Goal: Consume media (video, audio): Consume media (video, audio)

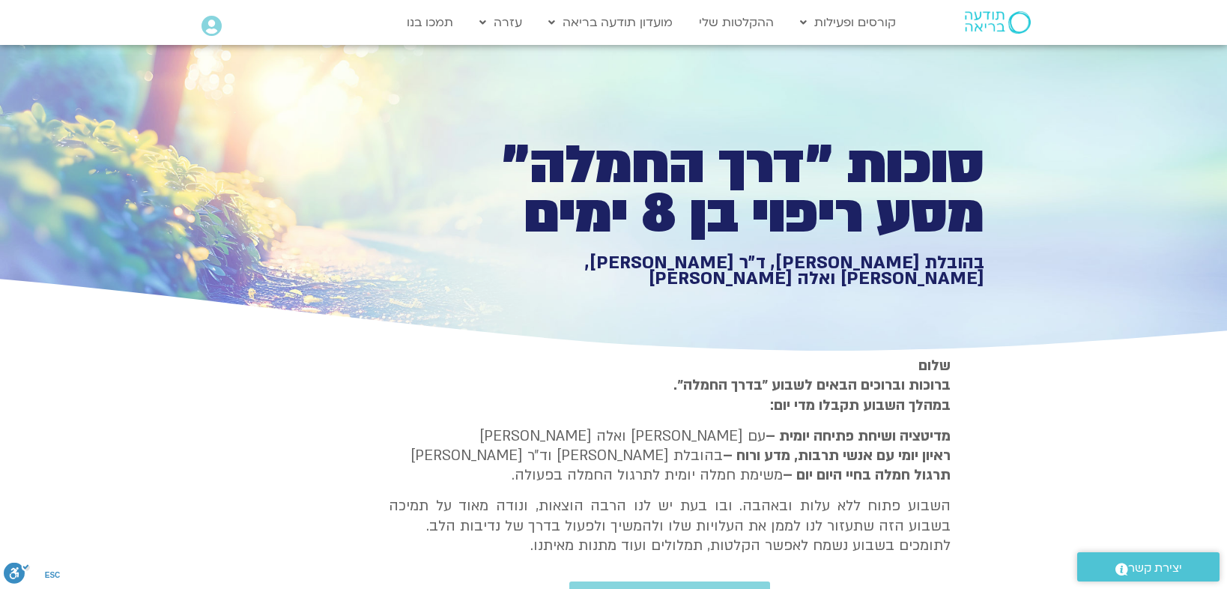
type input "1139.36"
type input "1377.76"
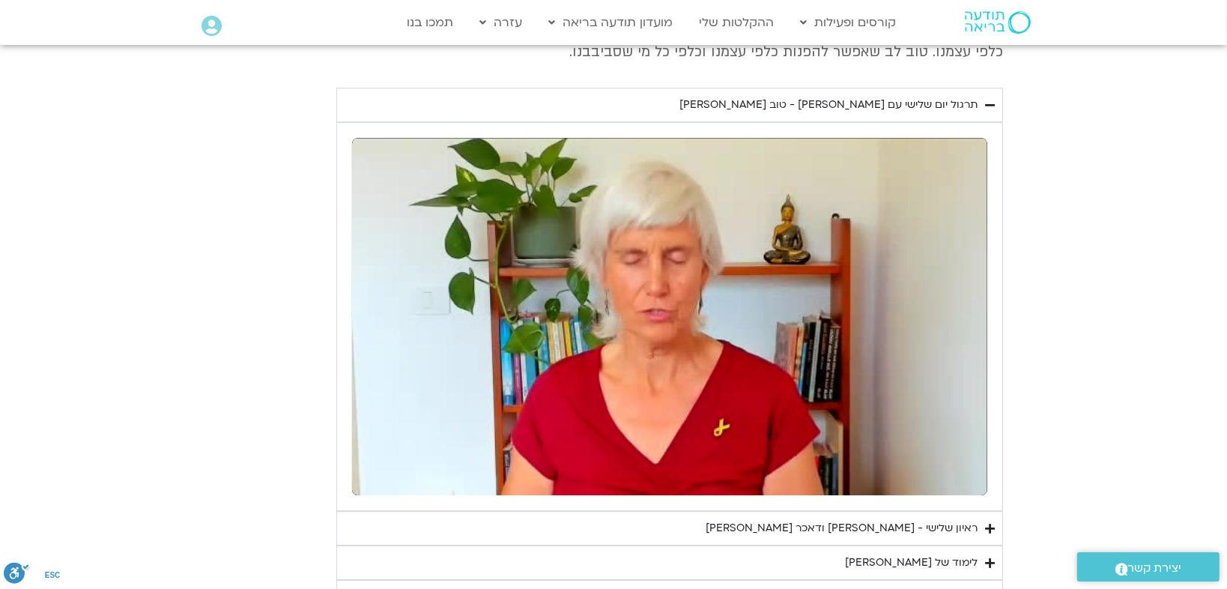
type input "1139.36"
type input "1377.76"
type input "1139.36"
type input "1377.76"
type input "1139.36"
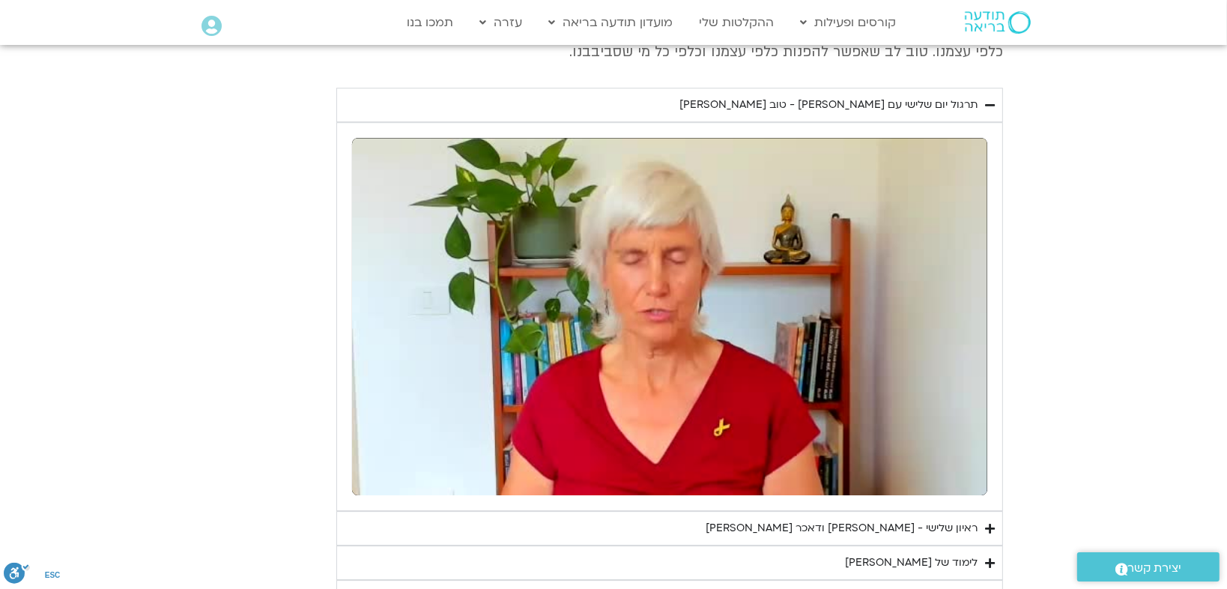
type input "1377.76"
type input "1139.36"
type input "1377.76"
type input "1139.36"
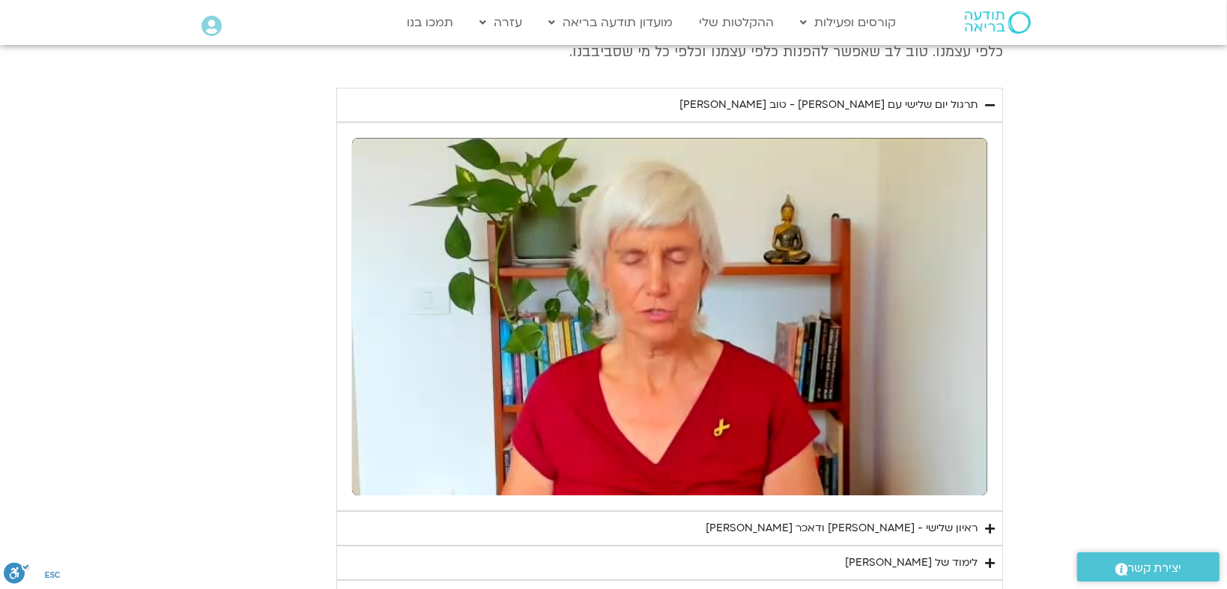
type input "1377.76"
type input "1139.36"
type input "1377.76"
type input "1139.36"
type input "1377.76"
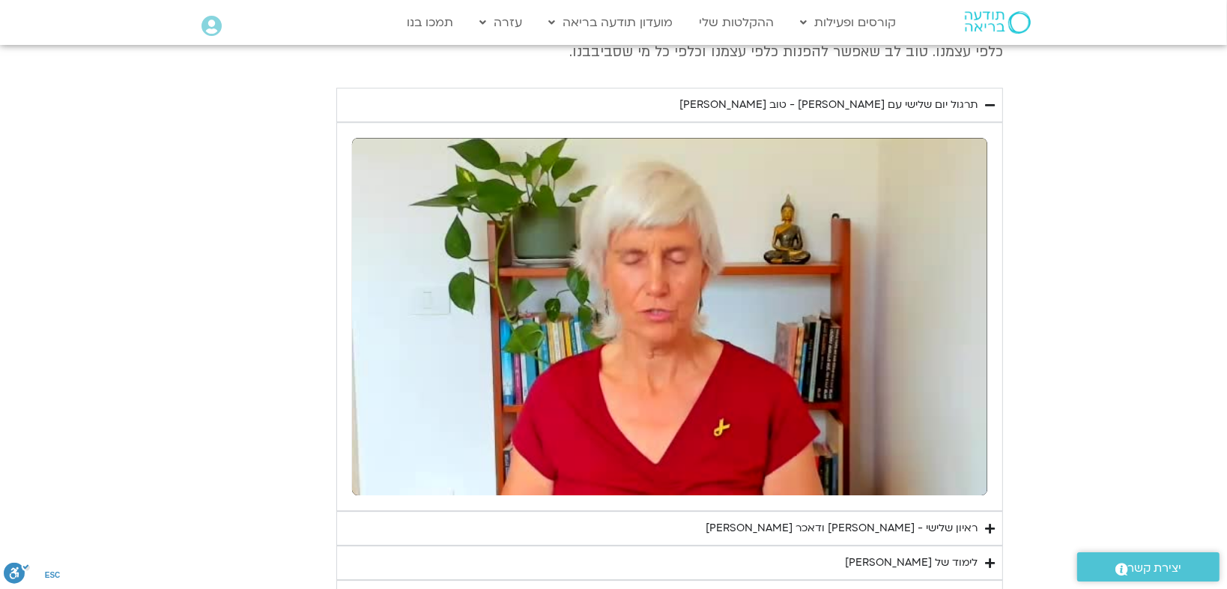
type input "1139.36"
type input "1377.76"
type input "1139.36"
type input "1377.76"
type input "1139.36"
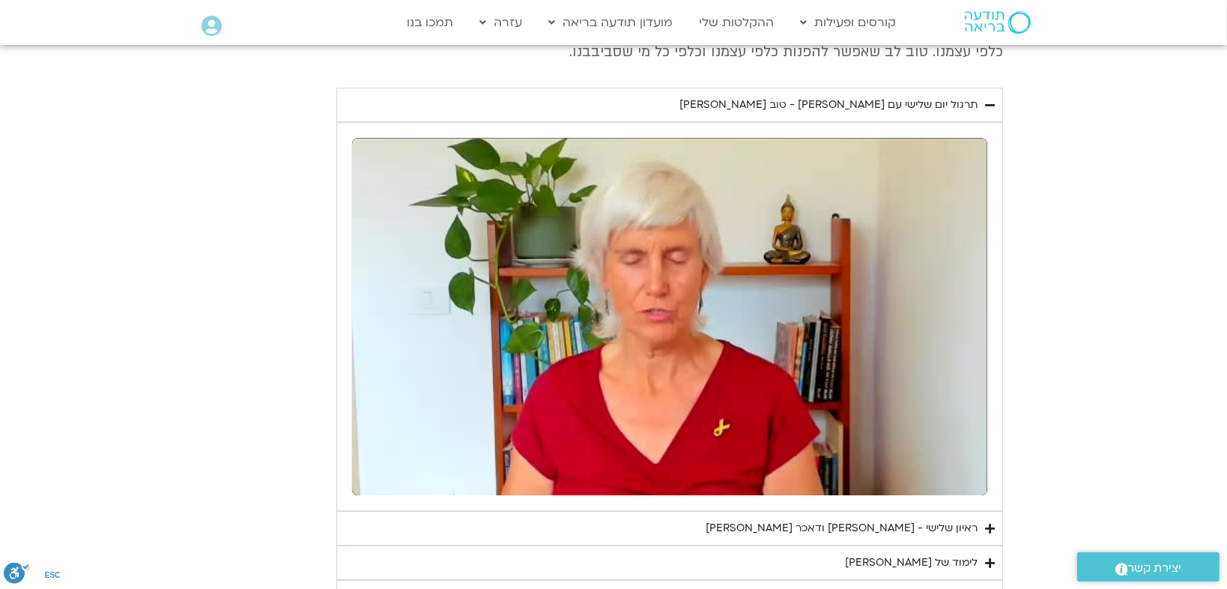
type input "1377.76"
type input "1139.36"
type input "1377.76"
type input "1139.36"
type input "1377.76"
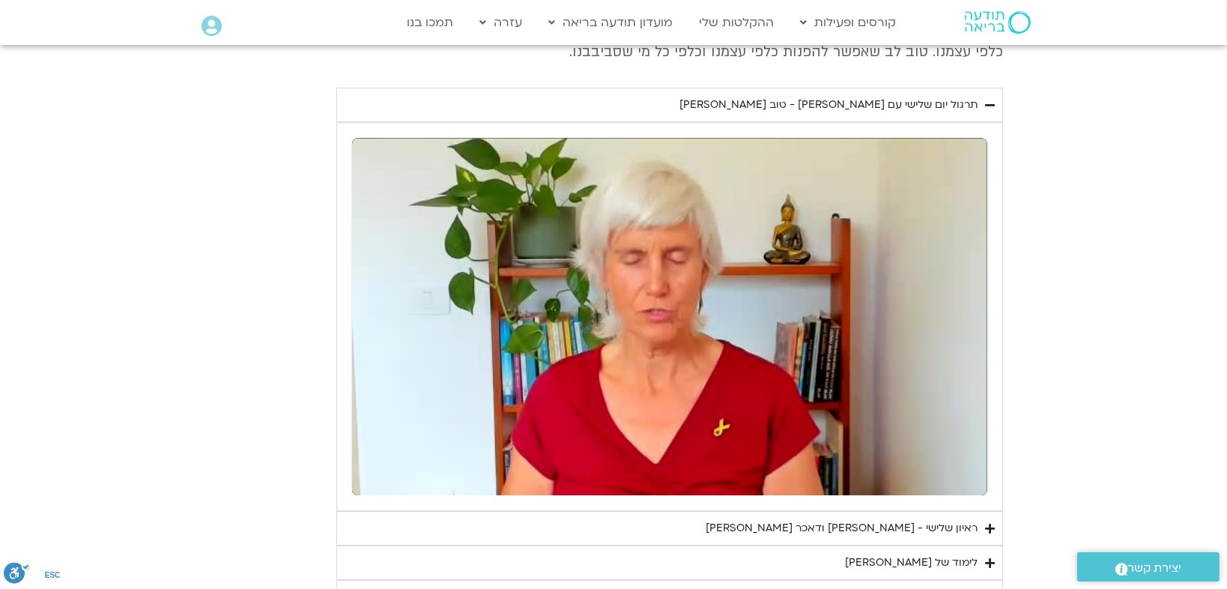
type input "1139.36"
type input "1377.76"
type input "1139.36"
type input "1377.76"
type input "1139.36"
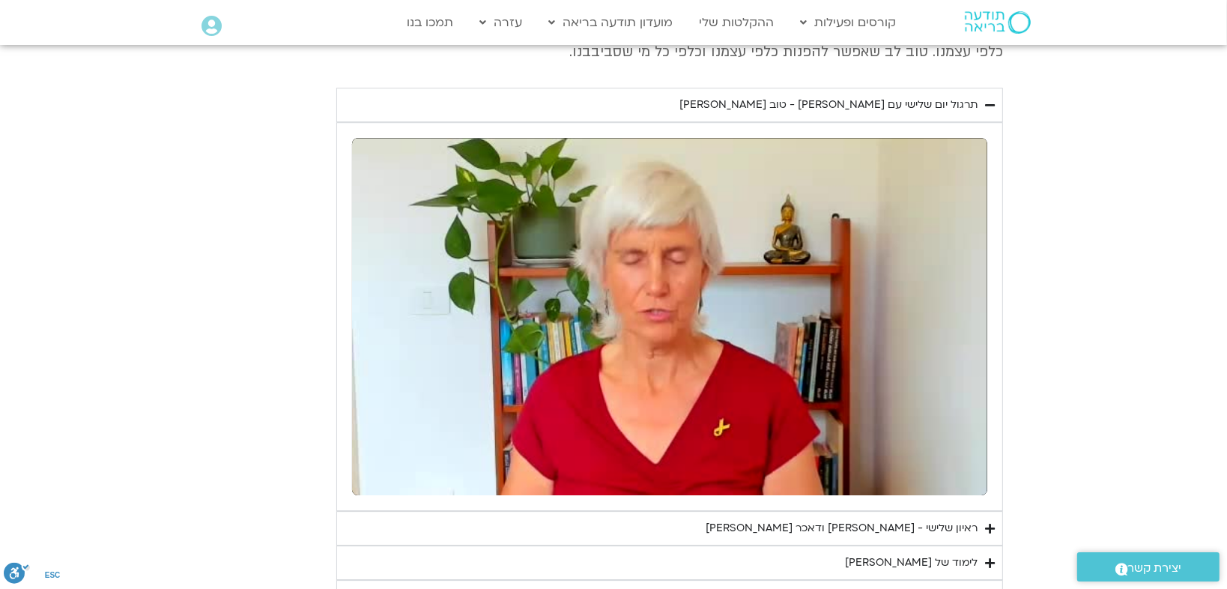
type input "1377.76"
type input "1139.36"
type input "1377.76"
type input "1139.36"
type input "1377.76"
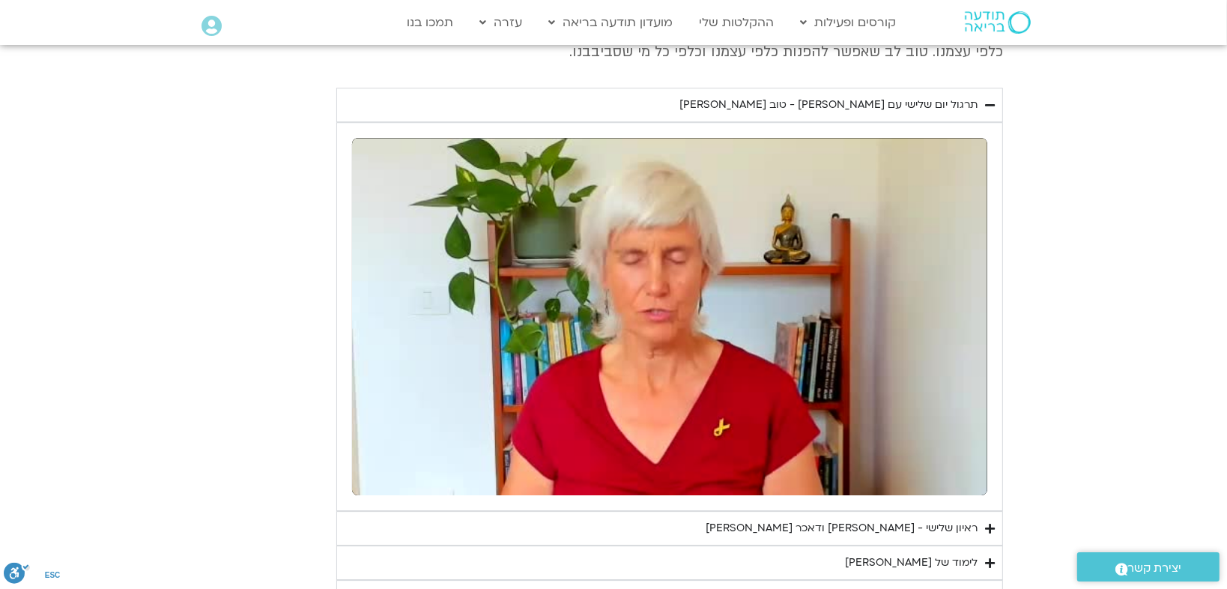
type input "1139.36"
type input "1377.76"
type input "1139.36"
type input "1377.76"
type input "1139.36"
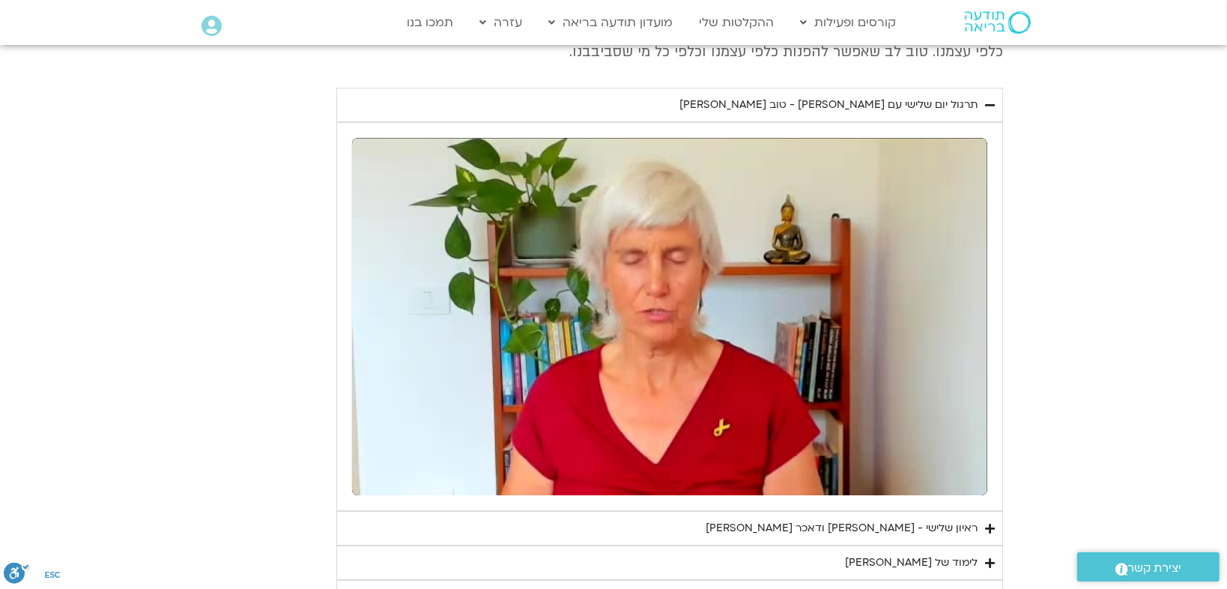
type input "1377.76"
type input "1139.36"
type input "1377.76"
type input "1139.36"
type input "1377.76"
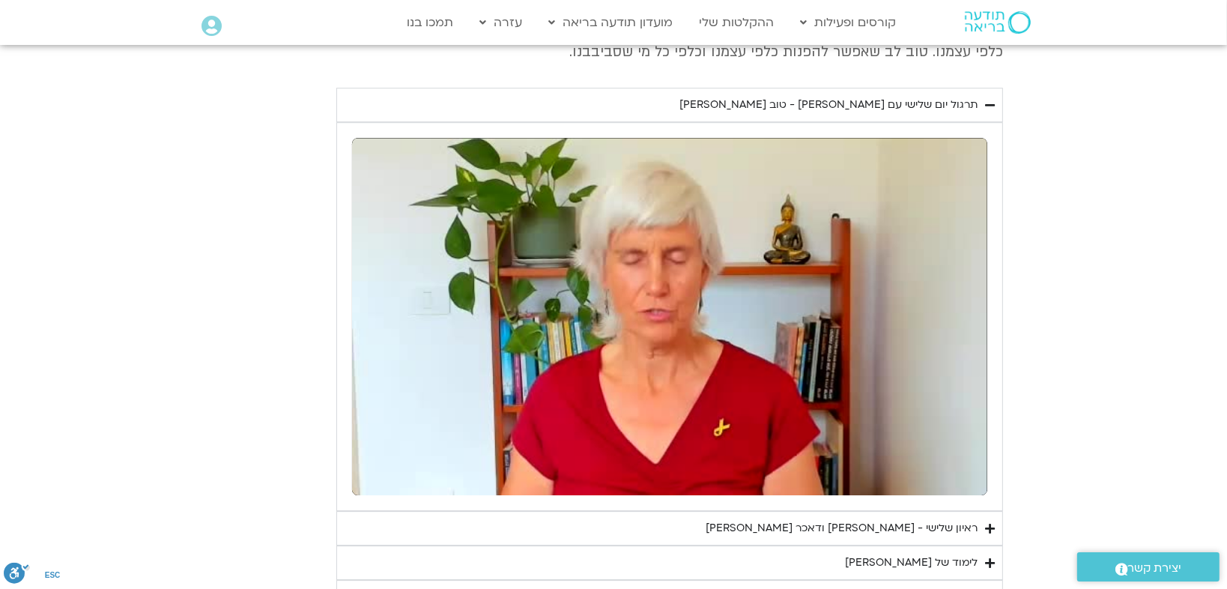
type input "1139.36"
type input "1377.76"
type input "1139.36"
type input "1377.76"
type input "1139.36"
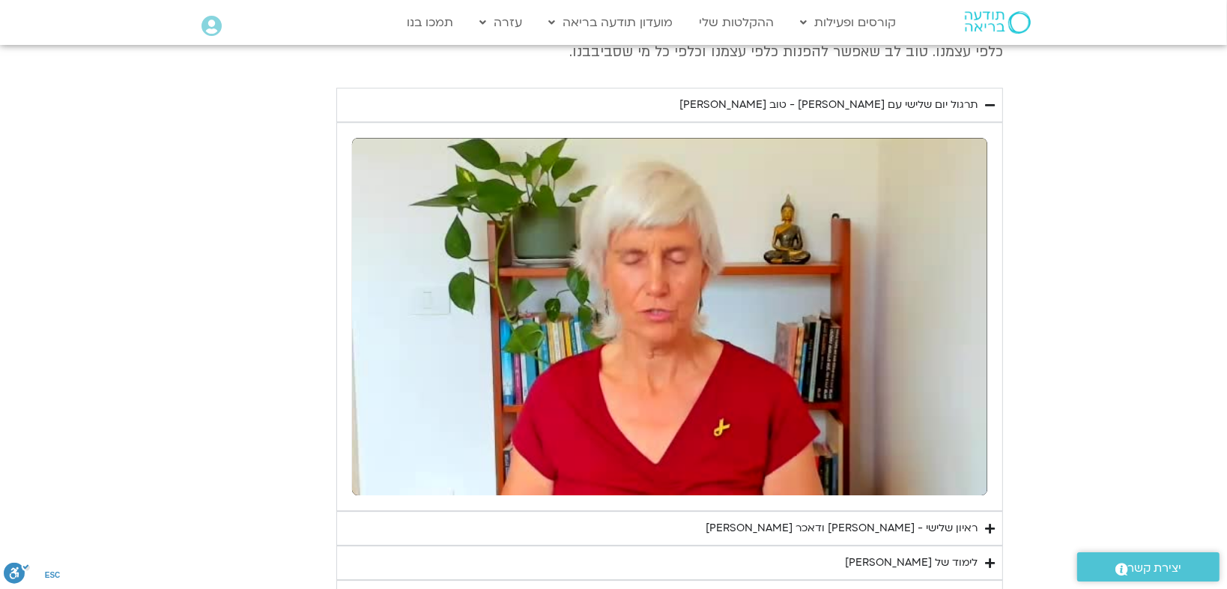
type input "1377.76"
type input "1139.36"
type input "1377.76"
type input "1139.36"
type input "1377.76"
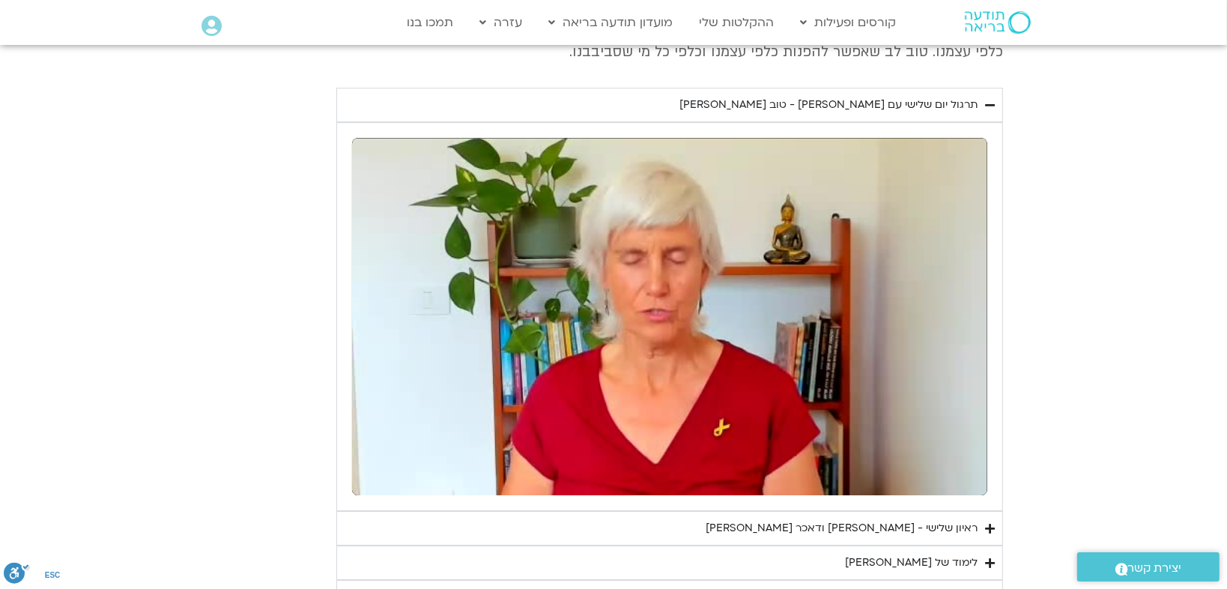
type input "1139.36"
type input "1377.76"
type input "1139.36"
type input "1377.76"
type input "1139.36"
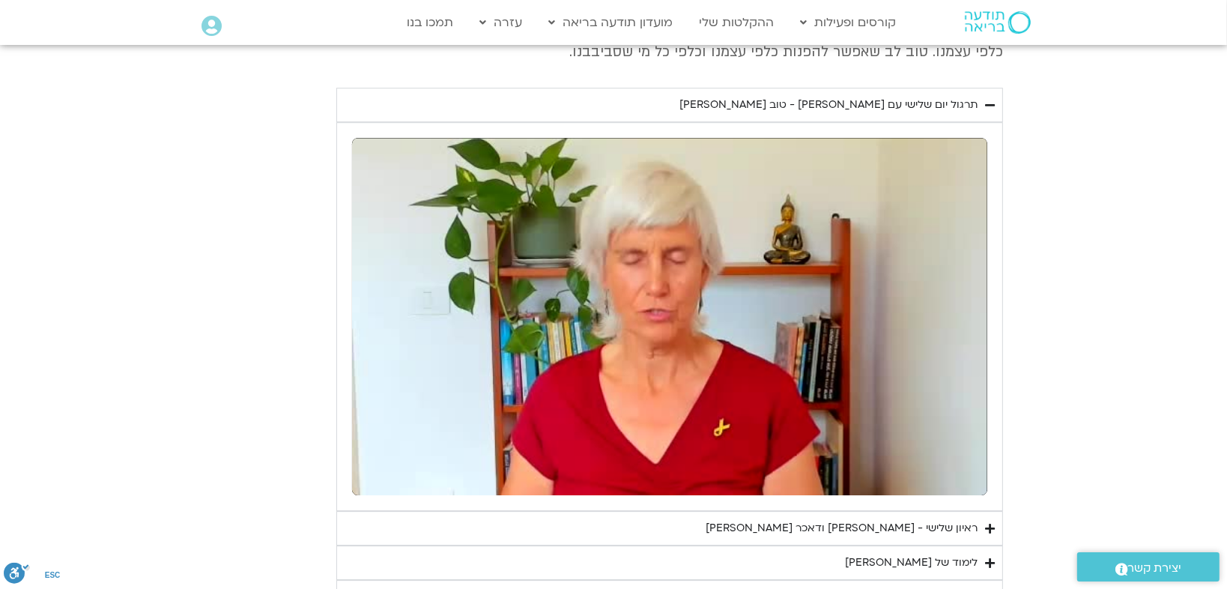
type input "1377.76"
type input "1139.36"
type input "1377.76"
type input "1139.36"
type input "1377.76"
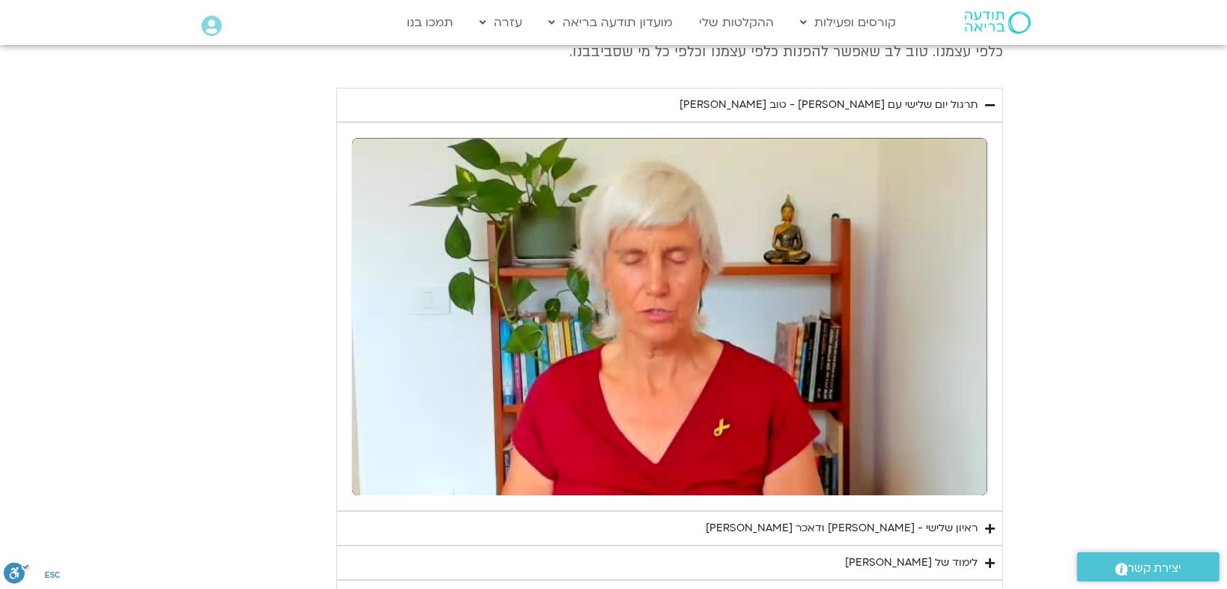
type input "1139.36"
type input "1377.76"
type input "1139.36"
type input "1377.76"
type input "1139.36"
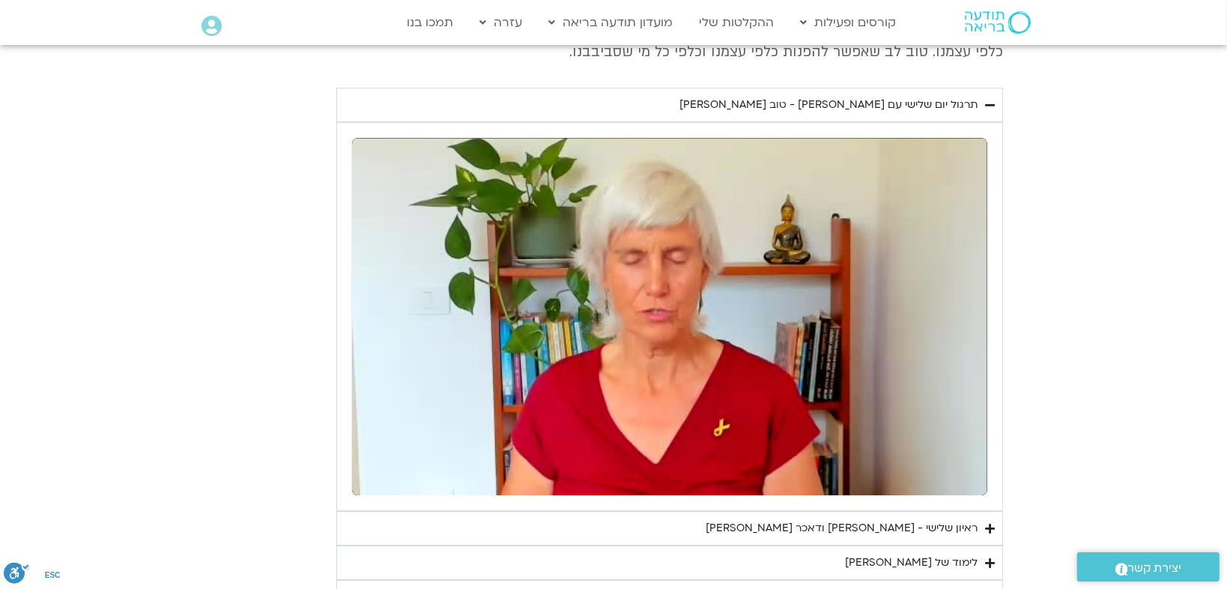
type input "1377.76"
type input "1139.36"
type input "1377.76"
type input "1139.36"
type input "1377.76"
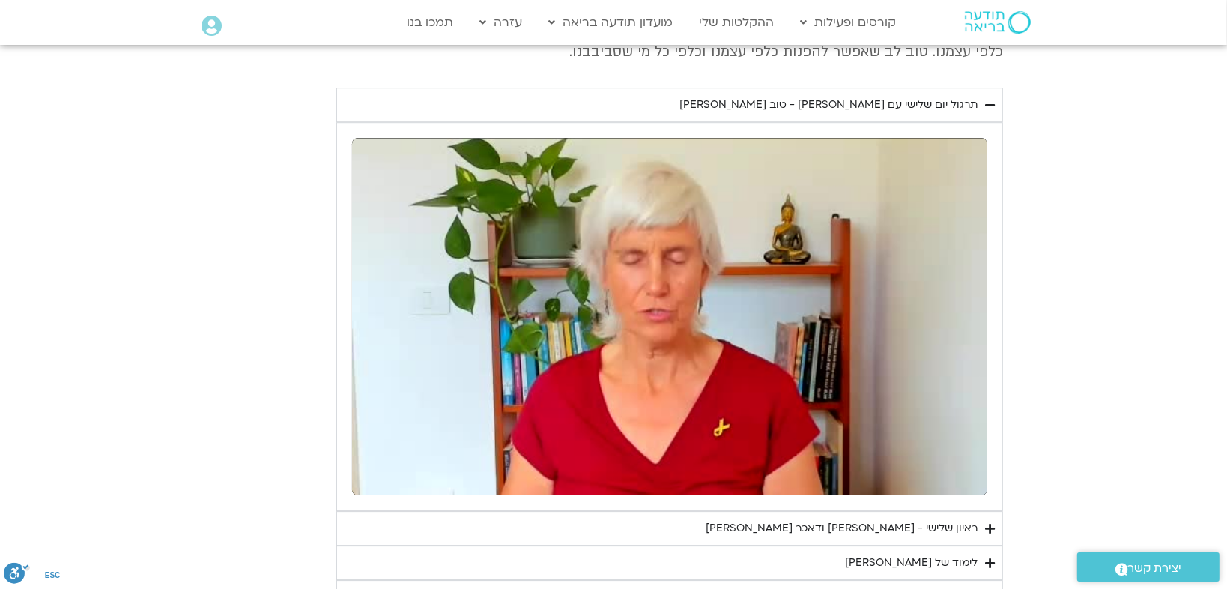
type input "1139.36"
type input "1377.76"
type input "1139.36"
type input "1377.76"
type input "1139.36"
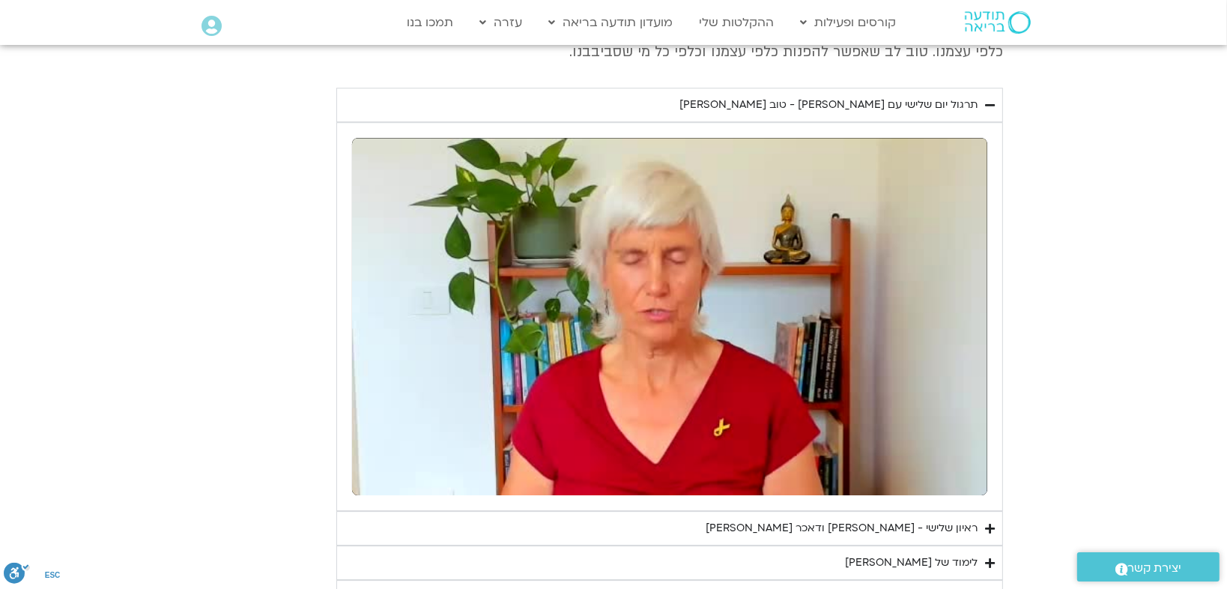
type input "1377.76"
type input "1139.36"
type input "1377.76"
type input "1139.36"
type input "1377.76"
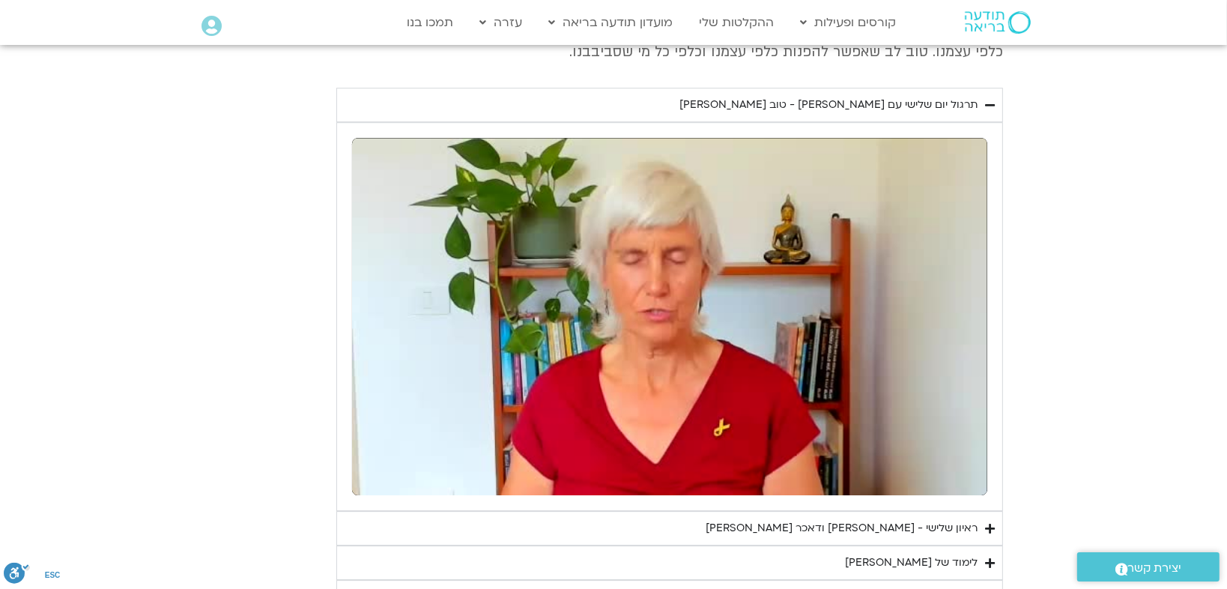
type input "1139.36"
type input "1377.76"
type input "1139.36"
type input "1377.76"
type input "1139.36"
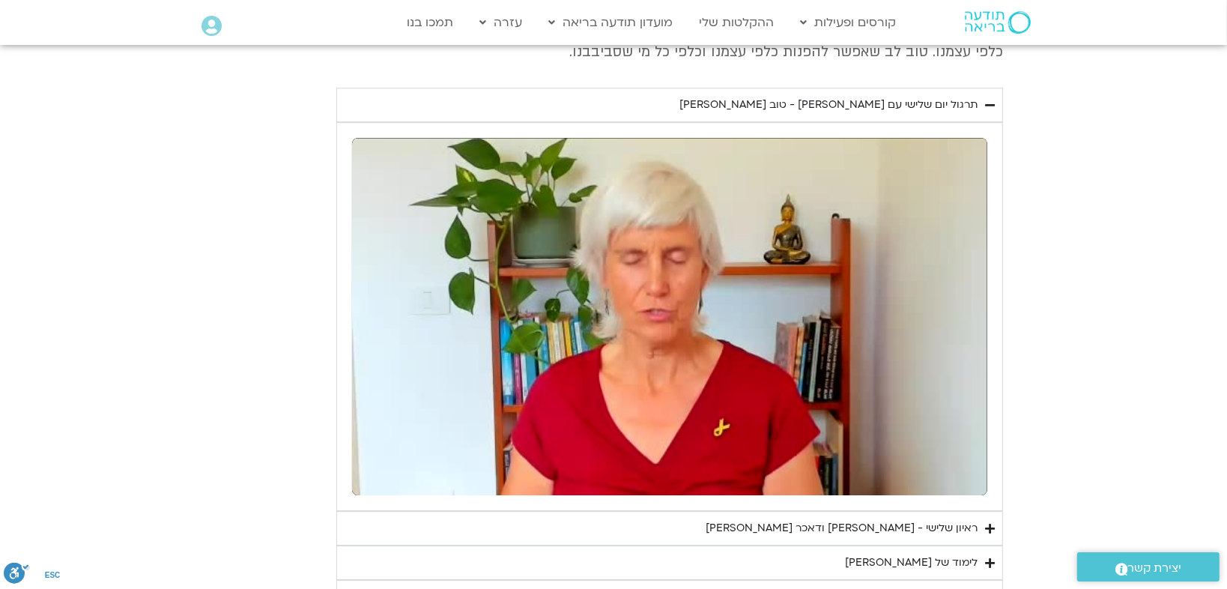
type input "1377.76"
type input "1139.36"
type input "1377.76"
type input "1139.36"
type input "1377.76"
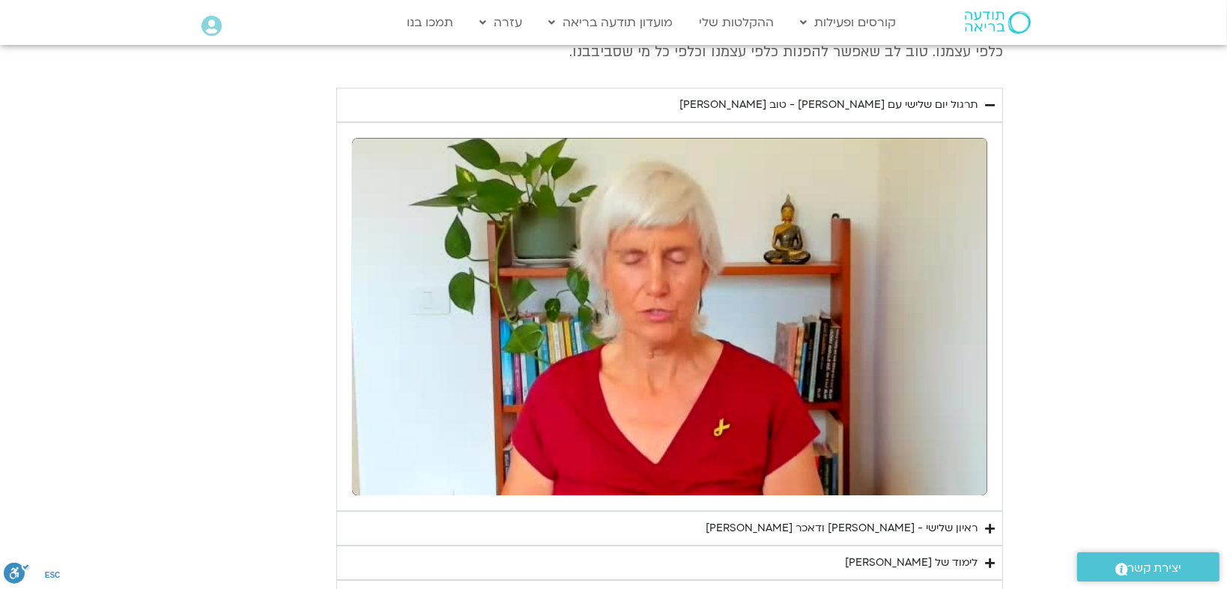
type input "1139.36"
type input "1377.76"
type input "1139.36"
type input "1377.76"
type input "1139.36"
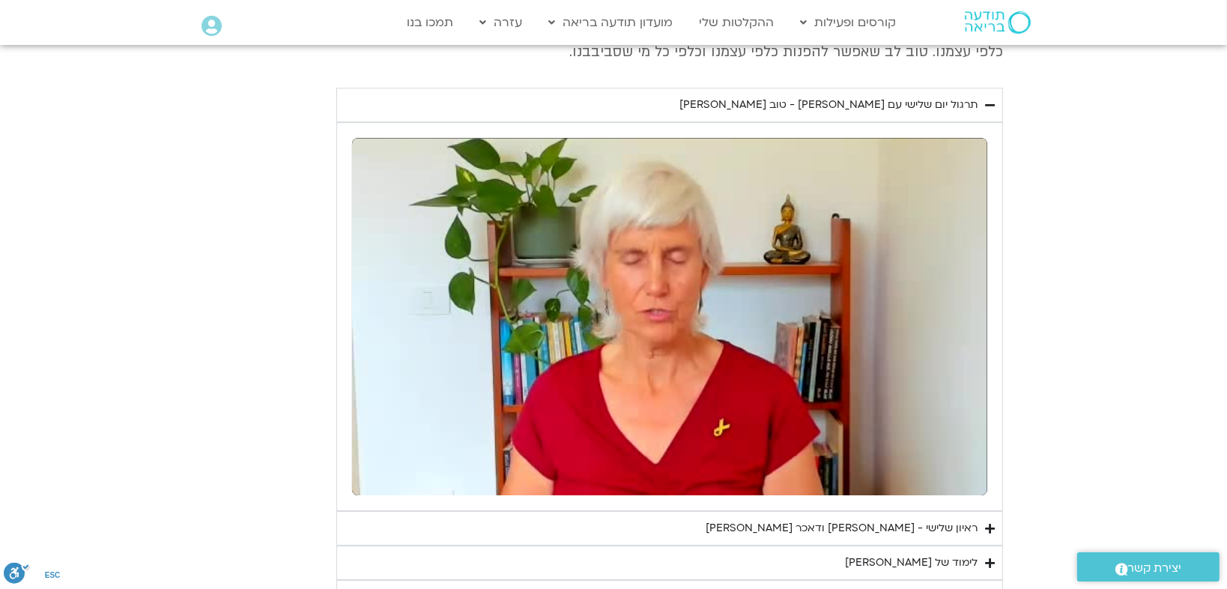
type input "1377.76"
type input "1139.36"
type input "1377.76"
type input "1139.36"
type input "1377.76"
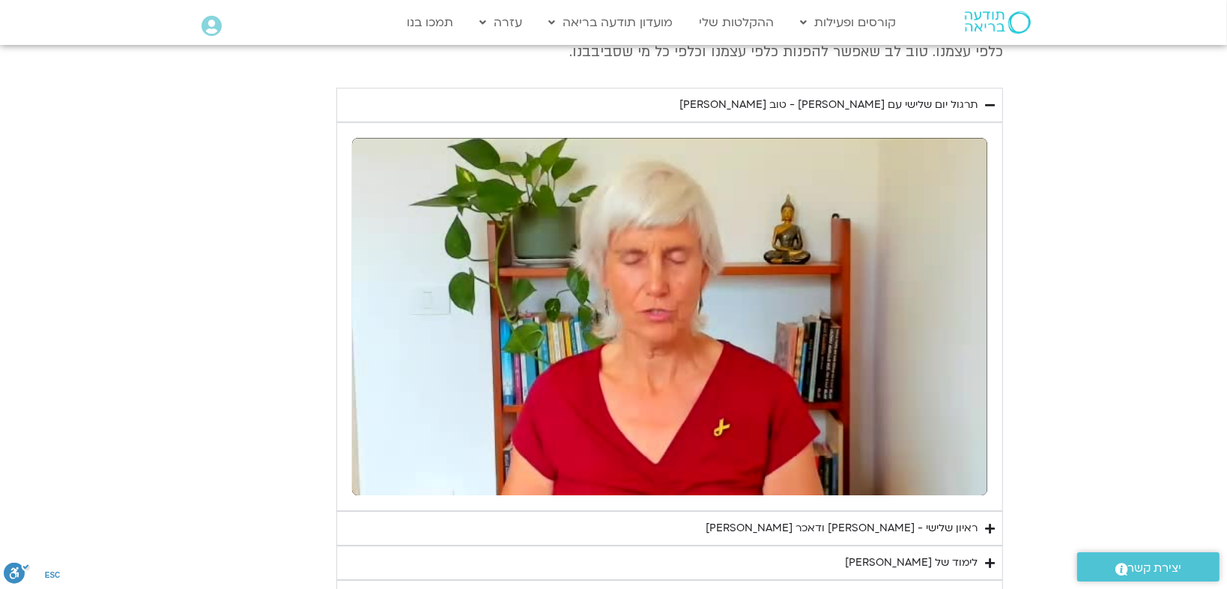
type input "1139.36"
type input "1377.76"
type input "1139.36"
type input "1377.76"
type input "1139.36"
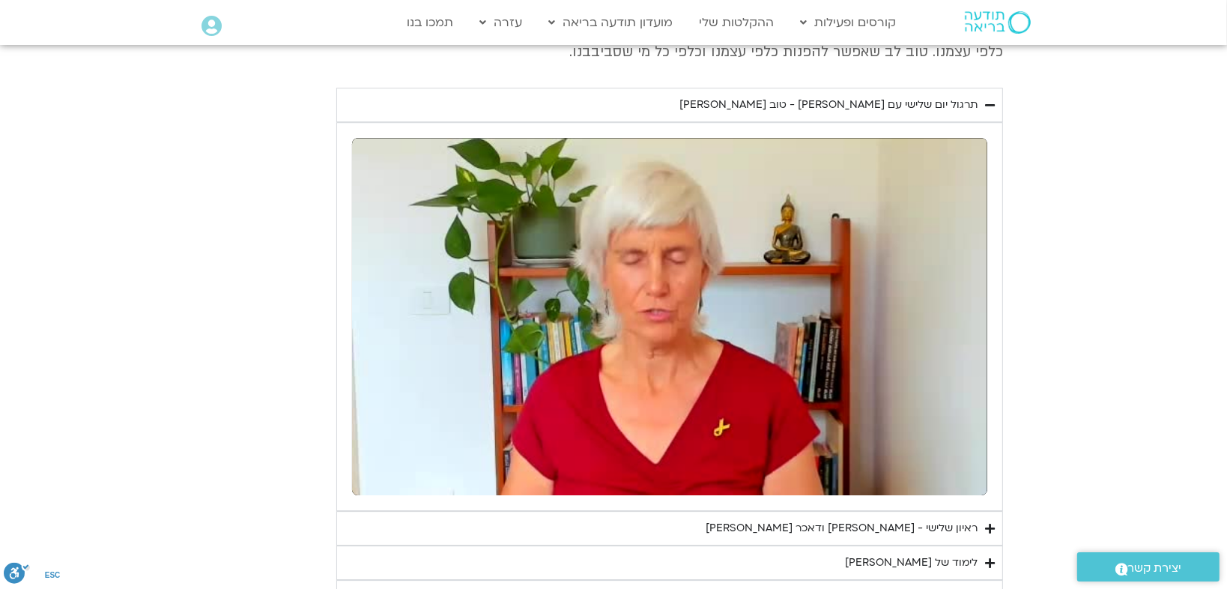
type input "1377.76"
type input "1139.36"
type input "1377.76"
type input "1139.36"
type input "1377.76"
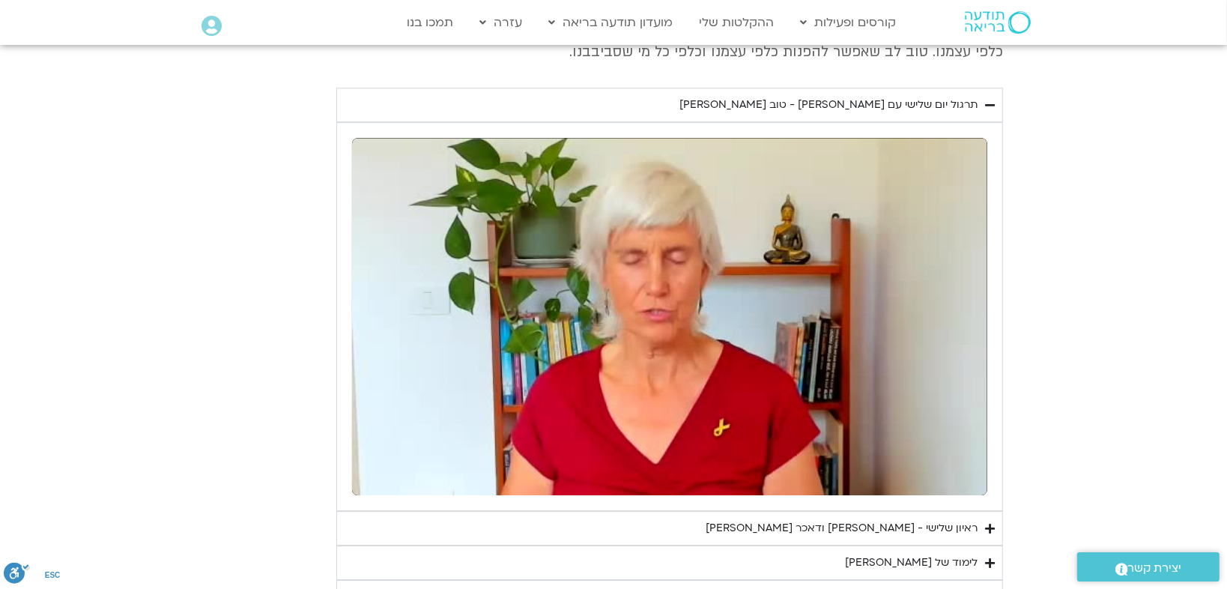
type input "1139.36"
type input "1377.76"
type input "1139.36"
type input "1377.76"
type input "1139.36"
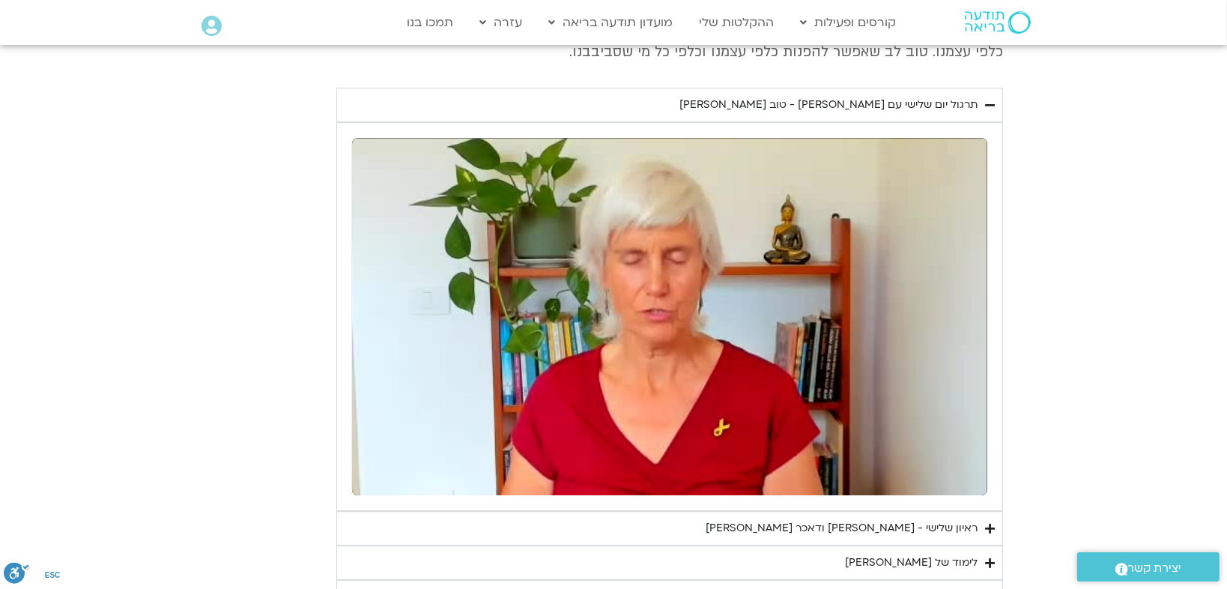
type input "1377.76"
type input "1139.36"
type input "1377.76"
type input "1139.36"
type input "1377.76"
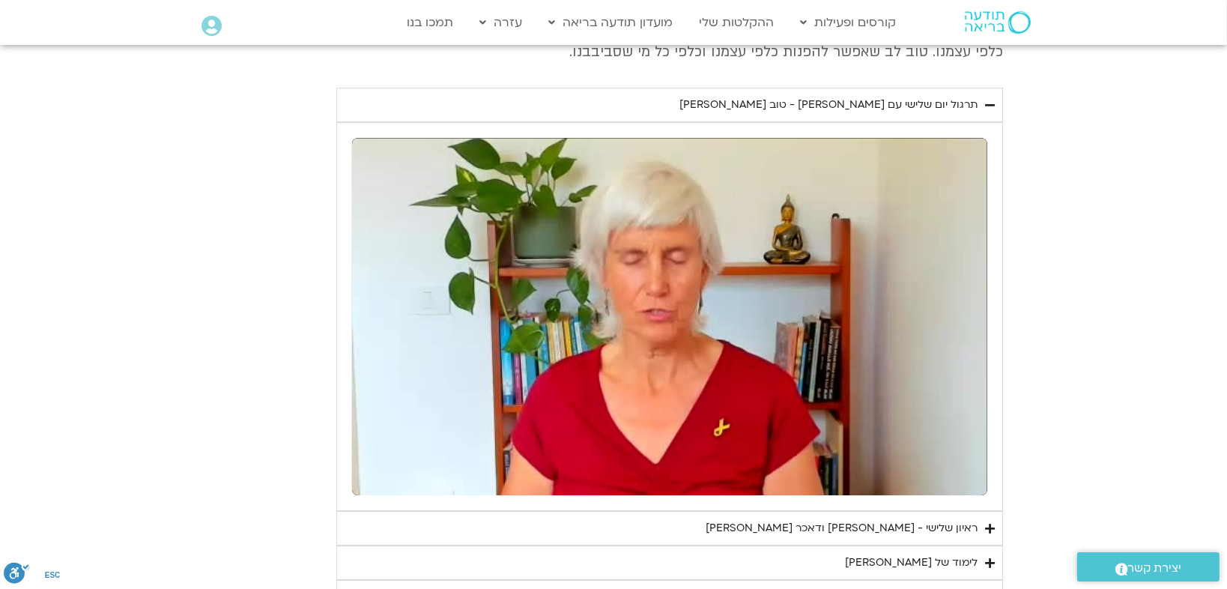
type input "1139.36"
type input "1377.76"
type input "1139.36"
type input "1377.76"
type input "1139.36"
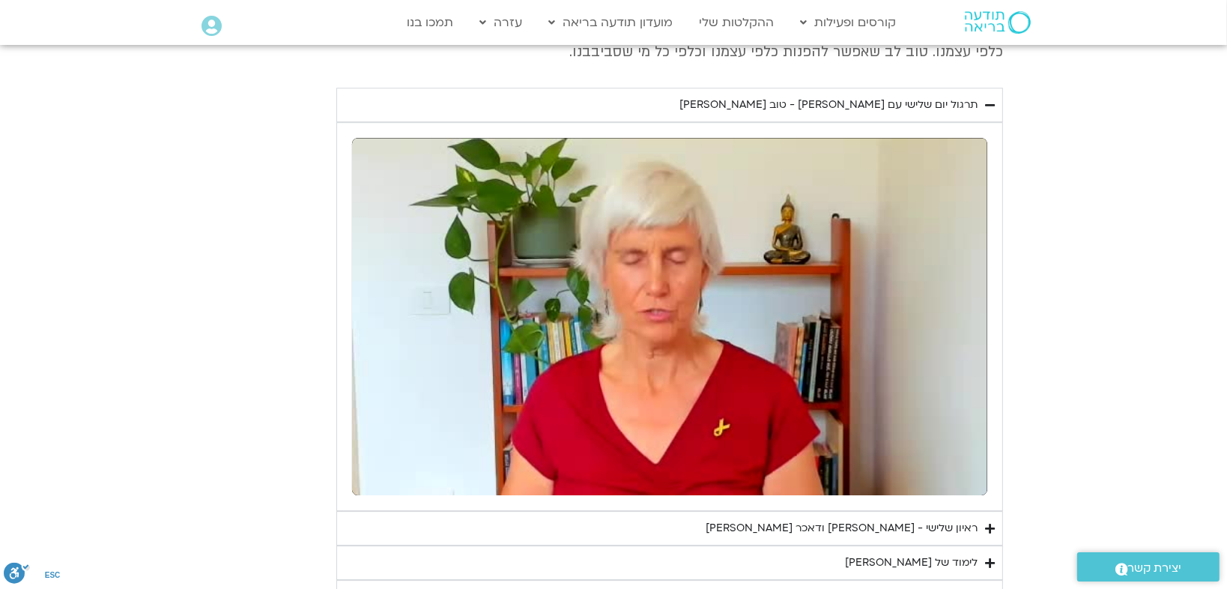
type input "1377.76"
type input "1139.36"
type input "1377.76"
type input "1139.36"
type input "1377.76"
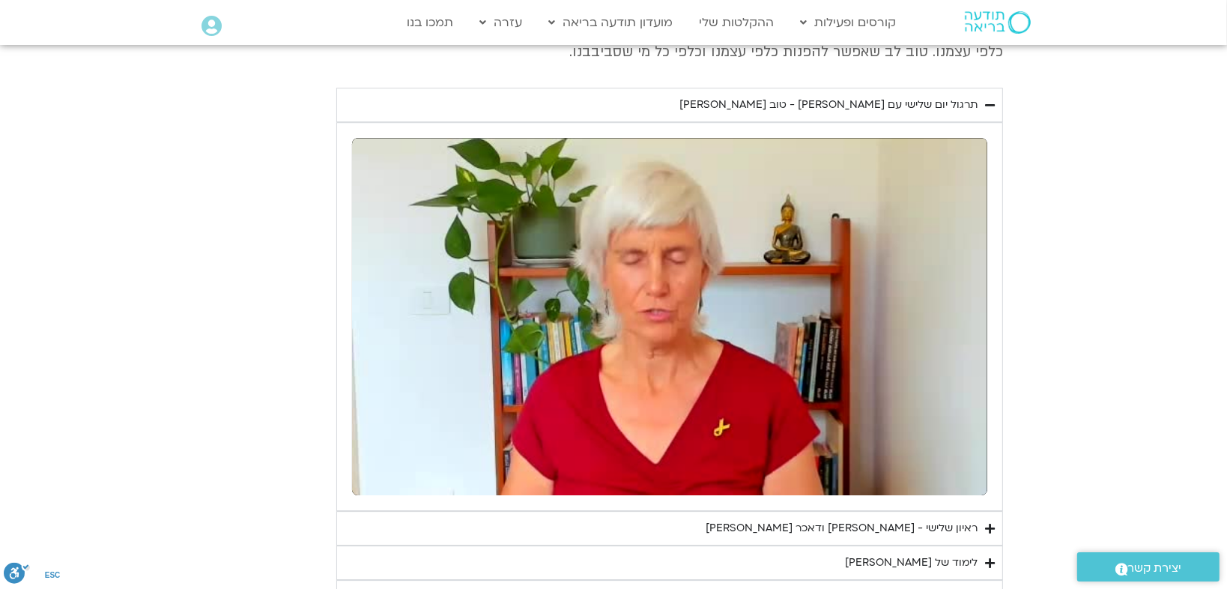
type input "1139.36"
type input "1377.76"
type input "1139.36"
type input "1377.76"
type input "1139.36"
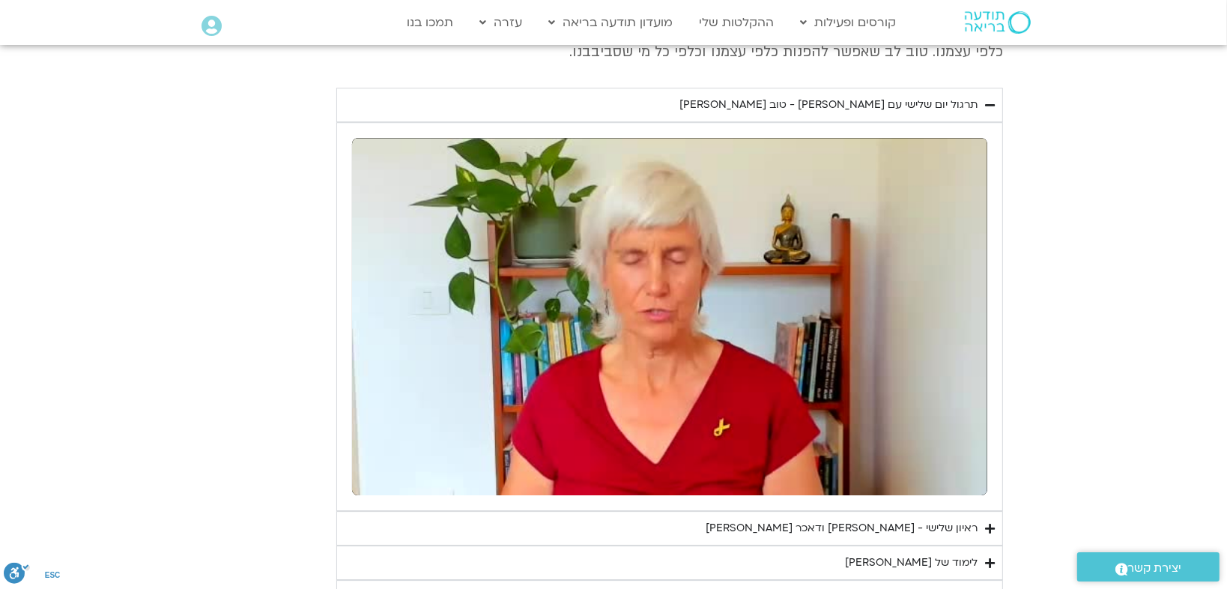
type input "1377.76"
type input "1139.36"
type input "1377.76"
type input "1139.36"
type input "1377.76"
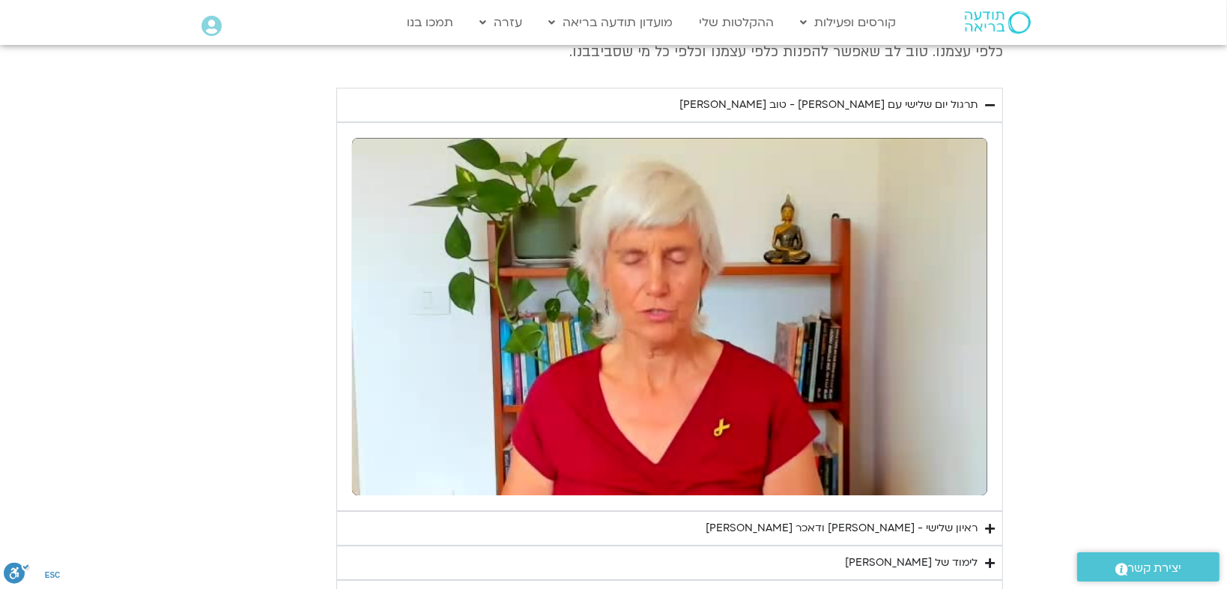
type input "1139.36"
type input "1377.76"
type input "1139.36"
type input "1377.76"
type input "1139.36"
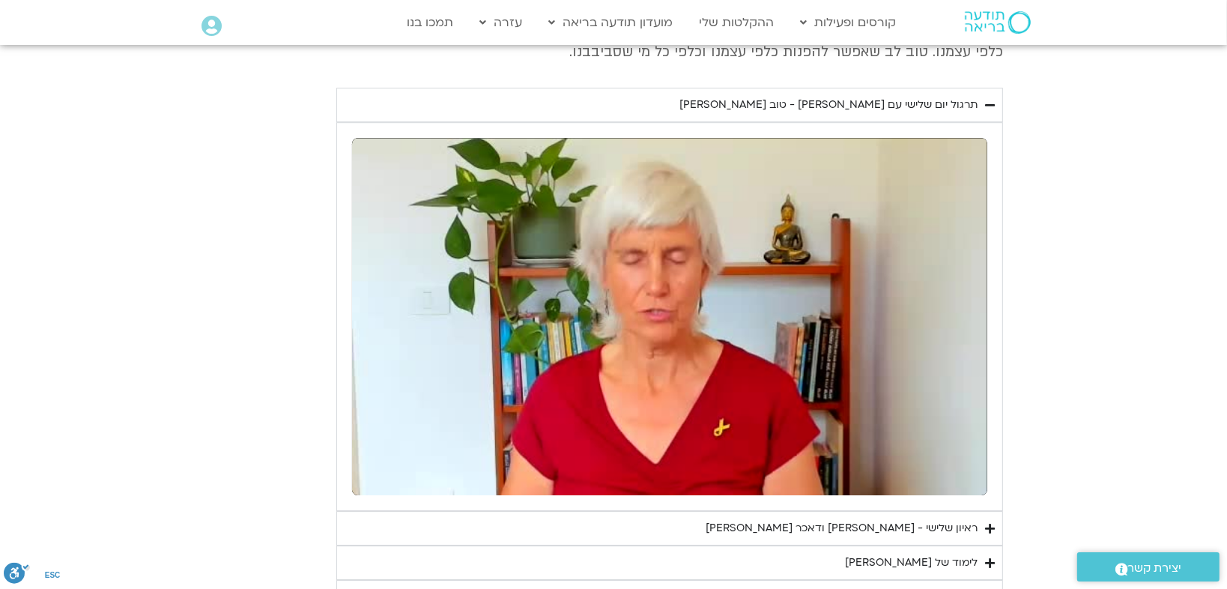
type input "1377.76"
type input "1139.36"
type input "1377.76"
type input "1139.36"
type input "1377.76"
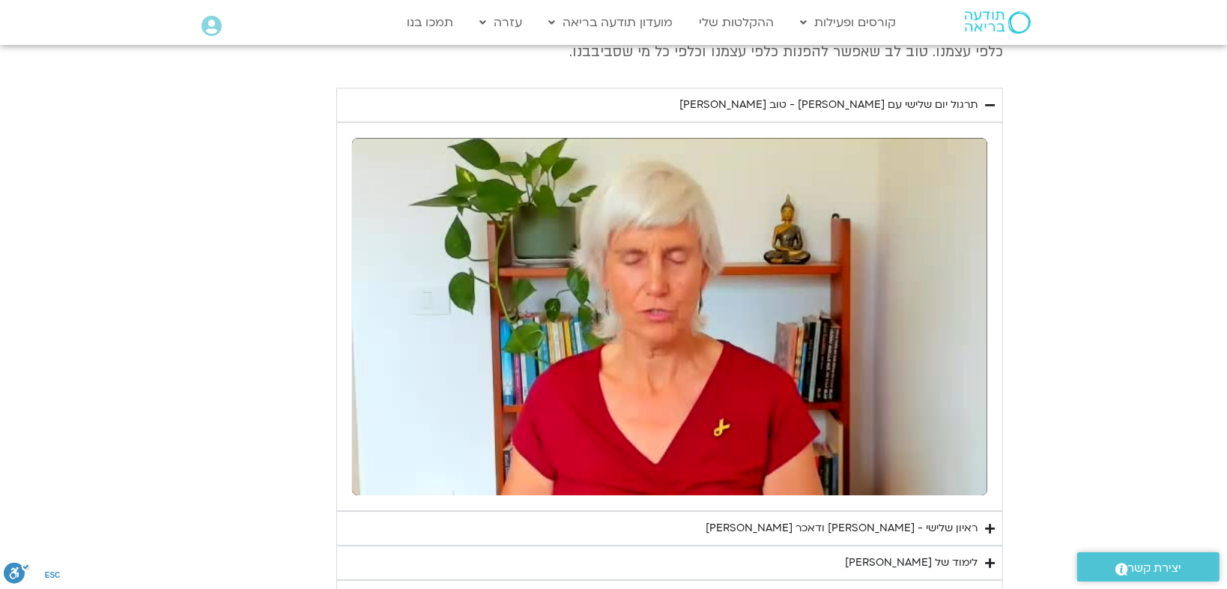
type input "1139.36"
type input "1377.76"
type input "1139.36"
type input "1377.76"
type input "1139.36"
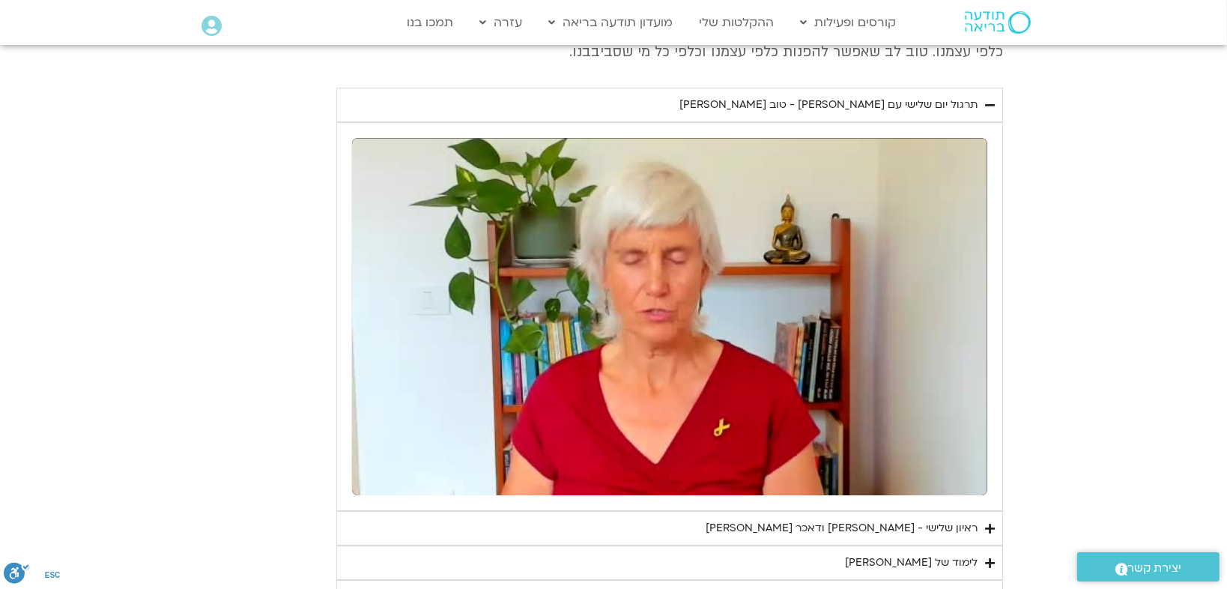
type input "1377.76"
type input "1139.36"
type input "1377.76"
type input "1139.36"
type input "1377.76"
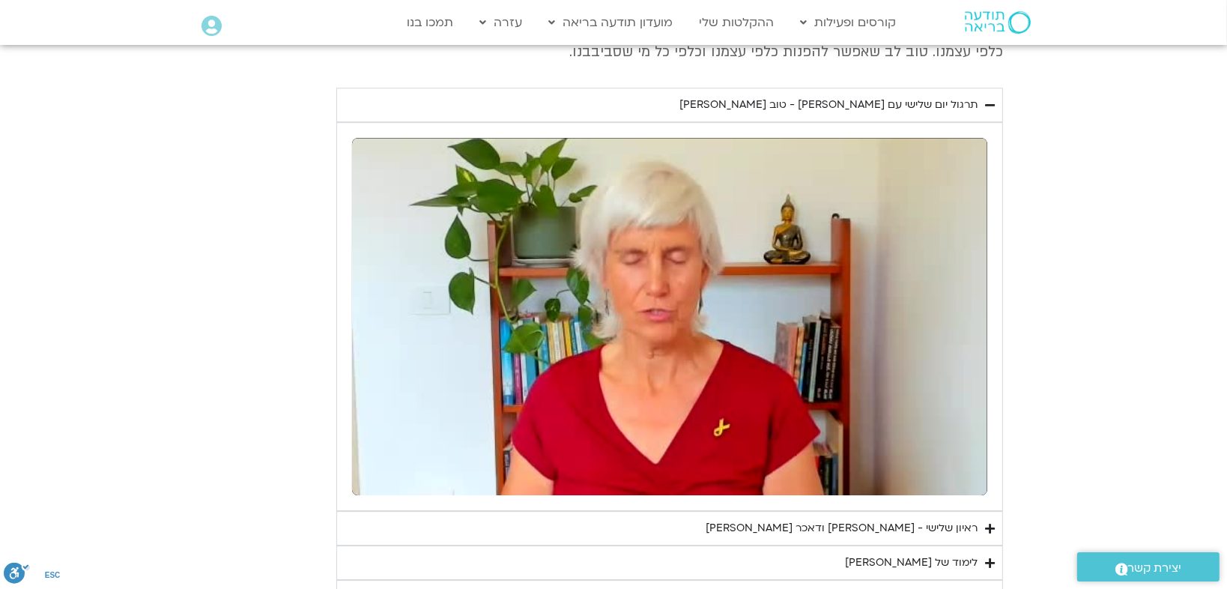
type input "1139.36"
type input "1377.76"
type input "1139.36"
type input "1377.76"
type input "1139.36"
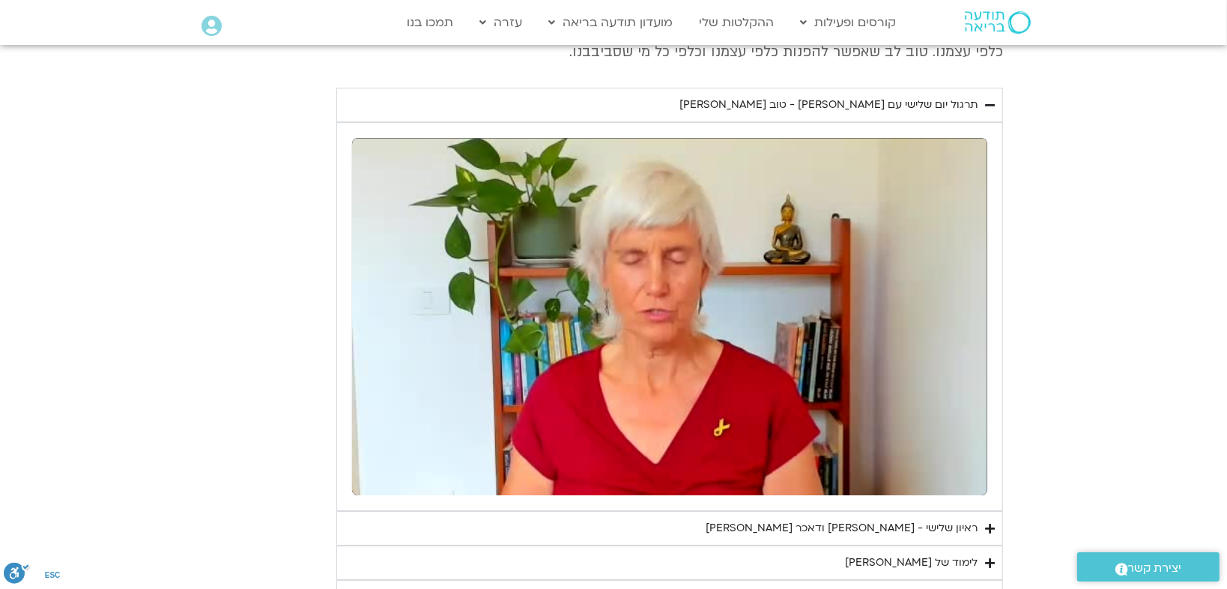
type input "1377.76"
type input "1139.36"
type input "1377.76"
type input "1139.36"
type input "1377.76"
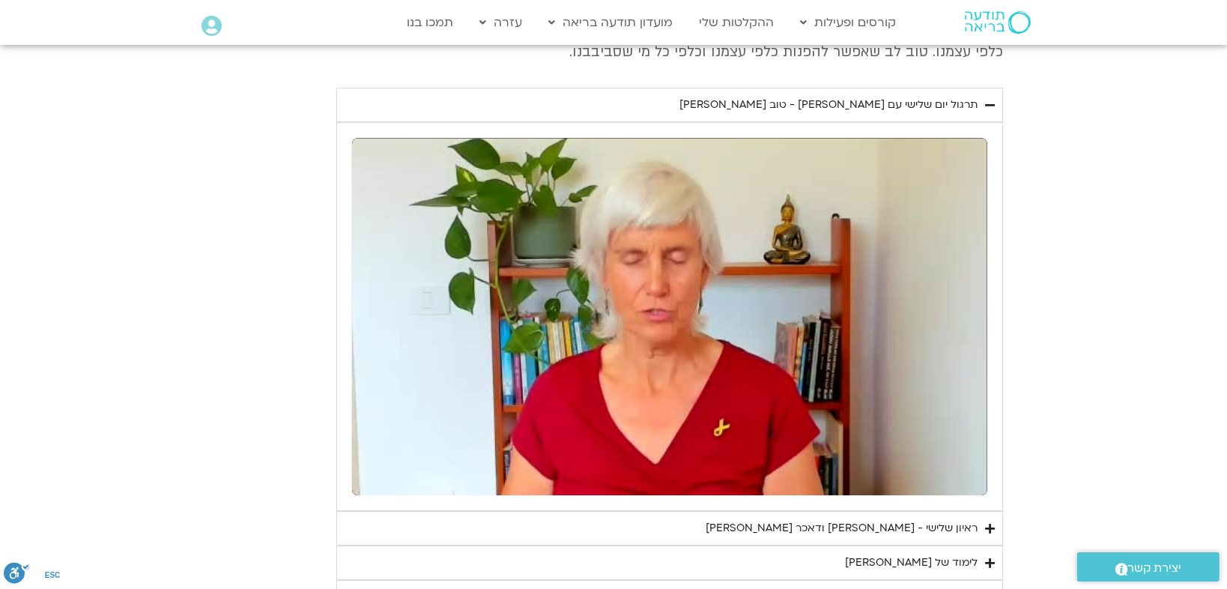
type input "1139.36"
type input "1377.76"
type input "1139.36"
type input "1377.76"
type input "1139.36"
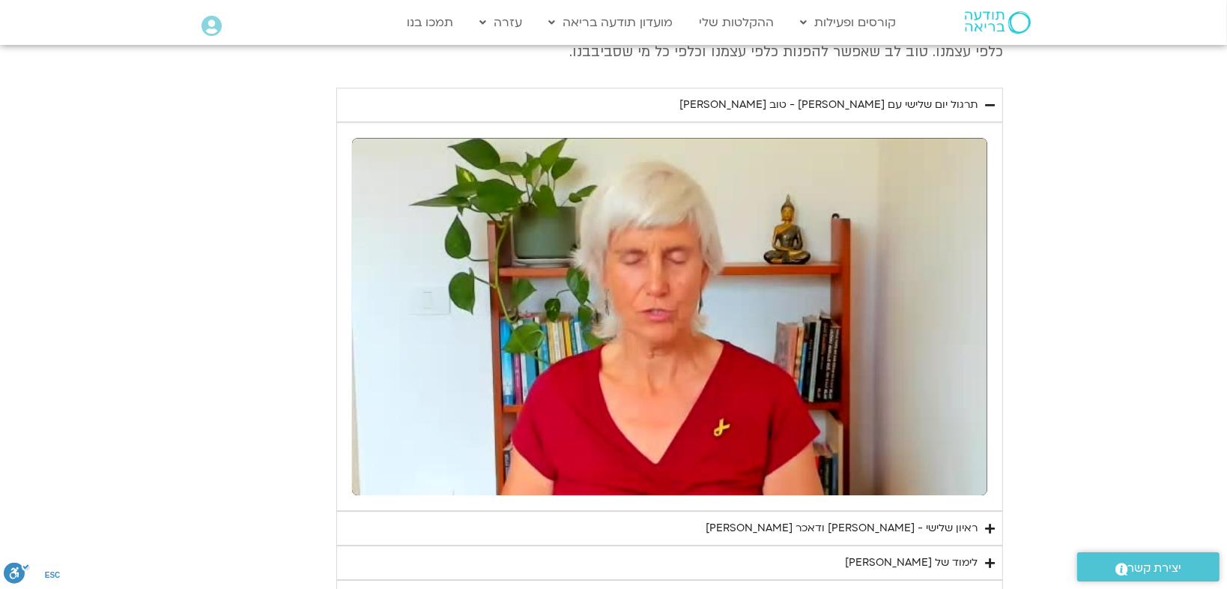
type input "1377.76"
type input "1139.36"
type input "1377.76"
type input "1139.36"
type input "1377.76"
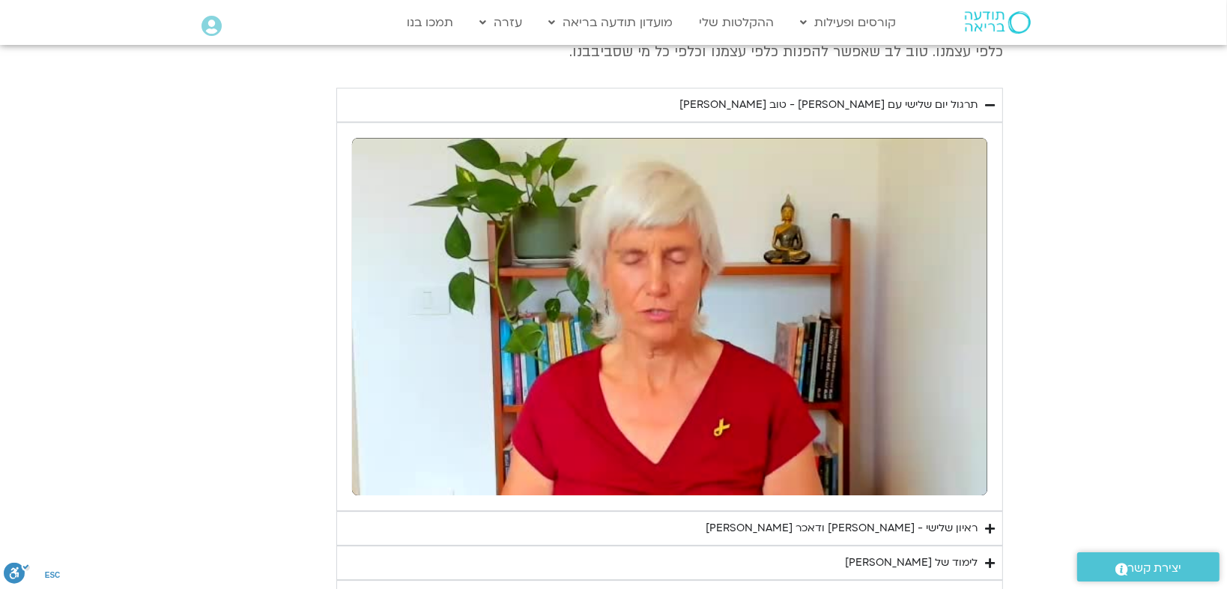
type input "1139.36"
type input "1377.76"
type input "1139.36"
type input "1377.76"
type input "1139.36"
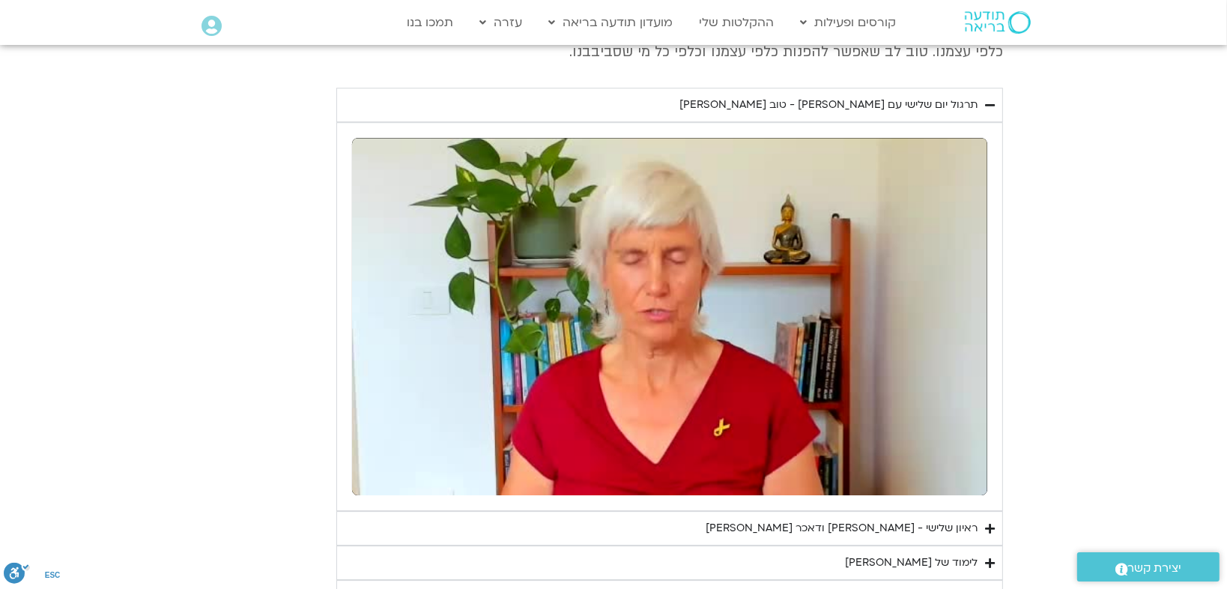
type input "1377.76"
type input "1139.36"
type input "1377.76"
type input "1139.36"
type input "1377.76"
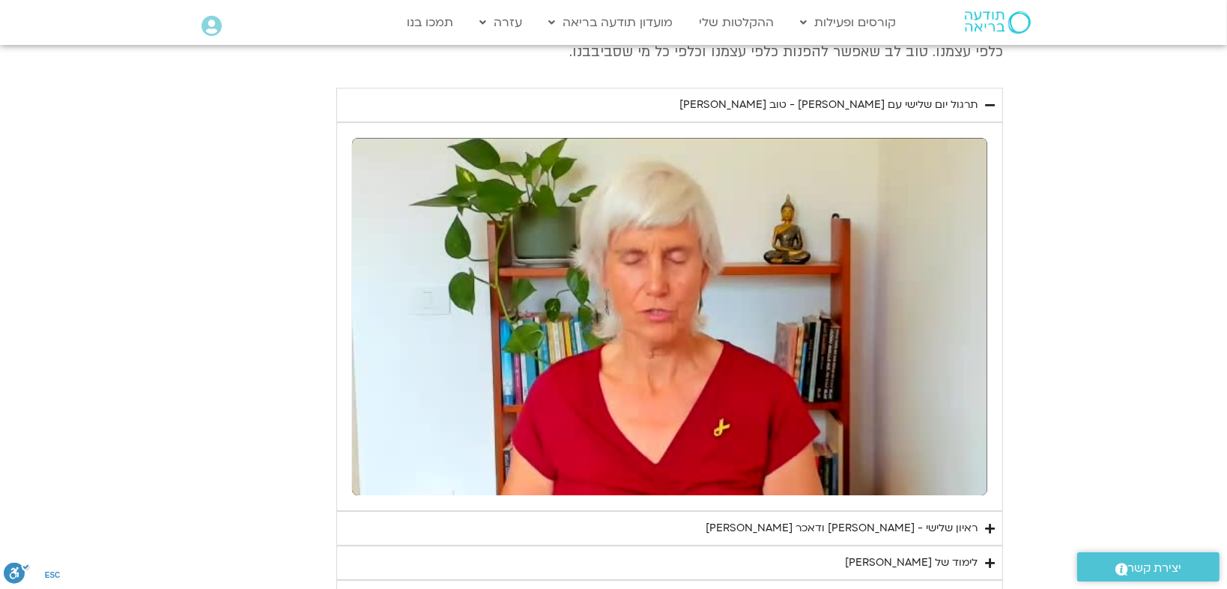
type input "1139.36"
type input "1377.76"
type input "1139.36"
type input "1377.76"
